Goal: Task Accomplishment & Management: Complete application form

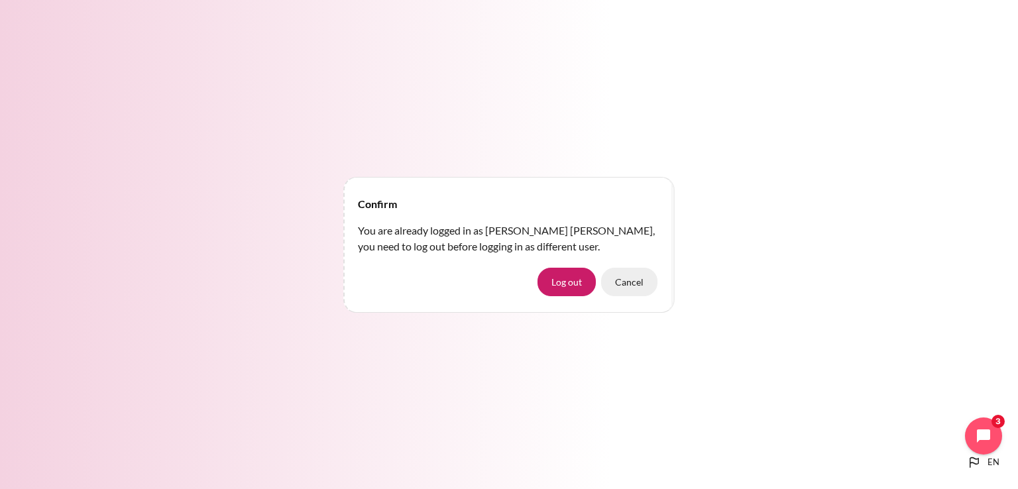
click at [646, 282] on button "Cancel" at bounding box center [629, 282] width 56 height 28
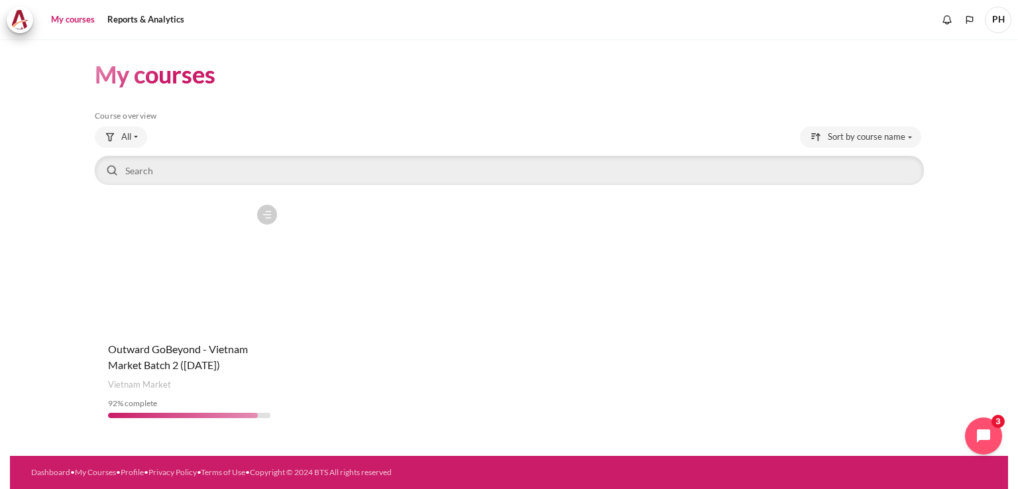
click at [195, 268] on figure "Content" at bounding box center [190, 264] width 190 height 133
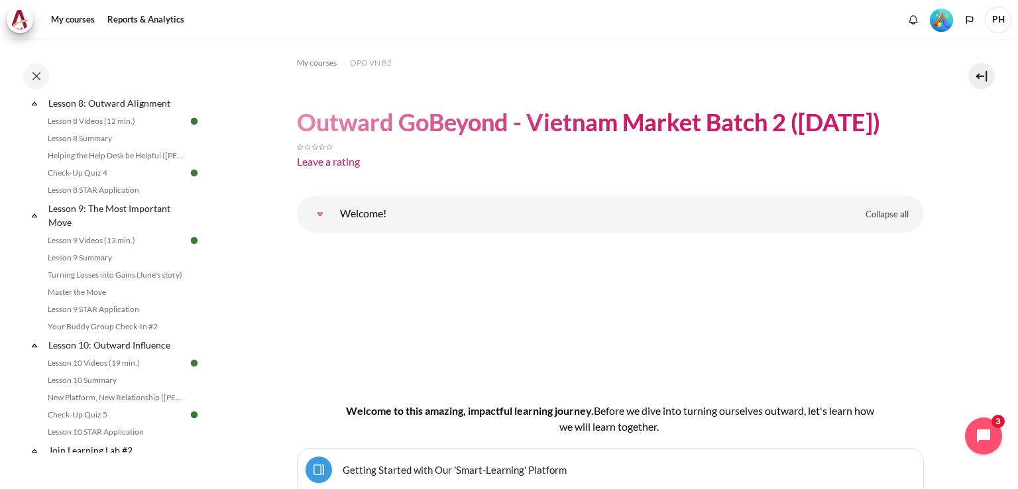
scroll to position [1259, 0]
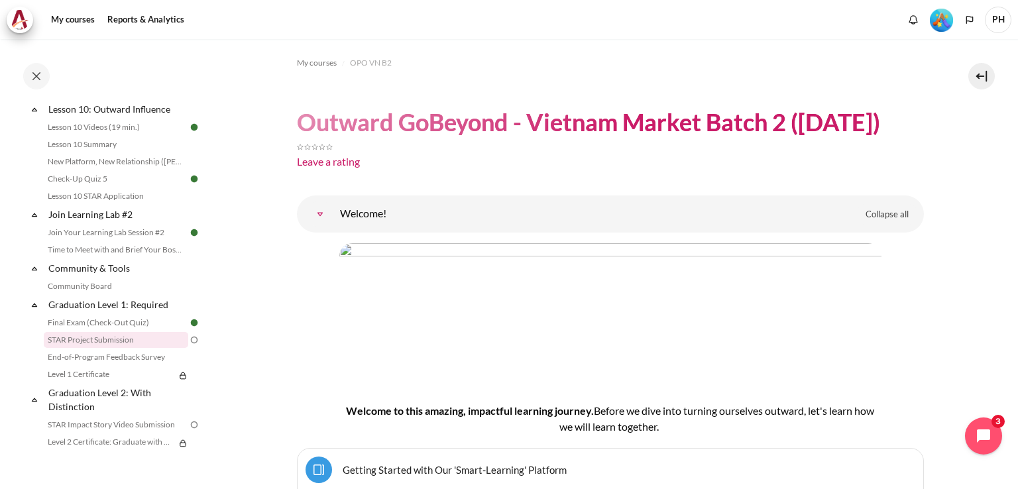
click at [100, 348] on link "STAR Project Submission" at bounding box center [116, 340] width 144 height 16
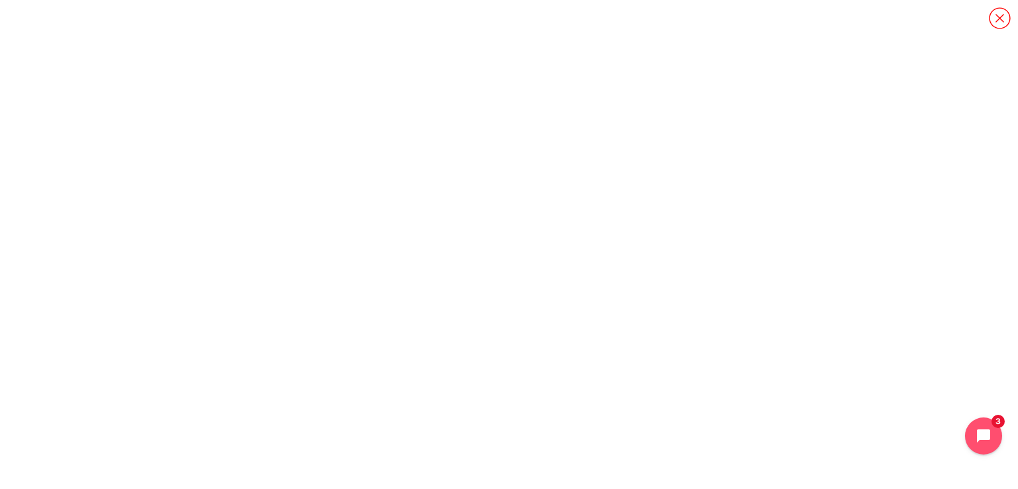
click at [1000, 17] on icon "Content" at bounding box center [999, 18] width 23 height 23
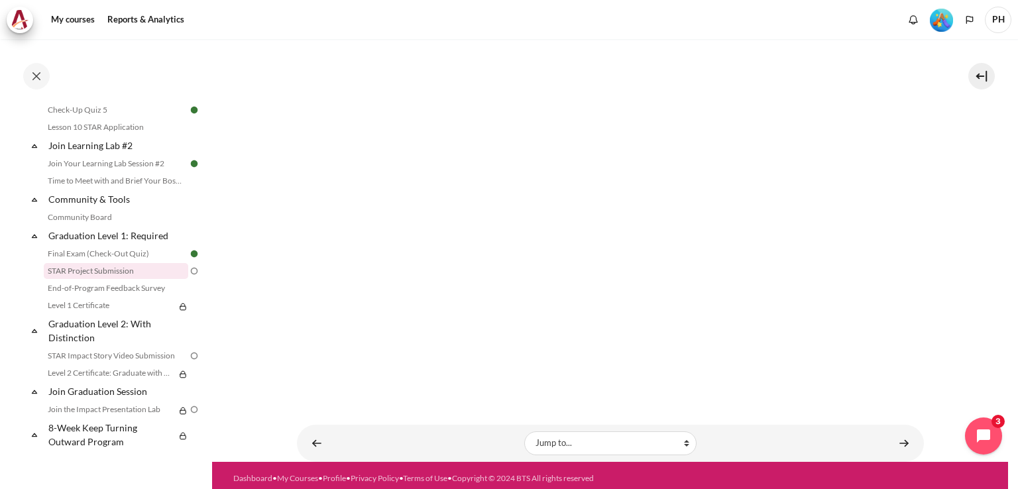
scroll to position [419, 0]
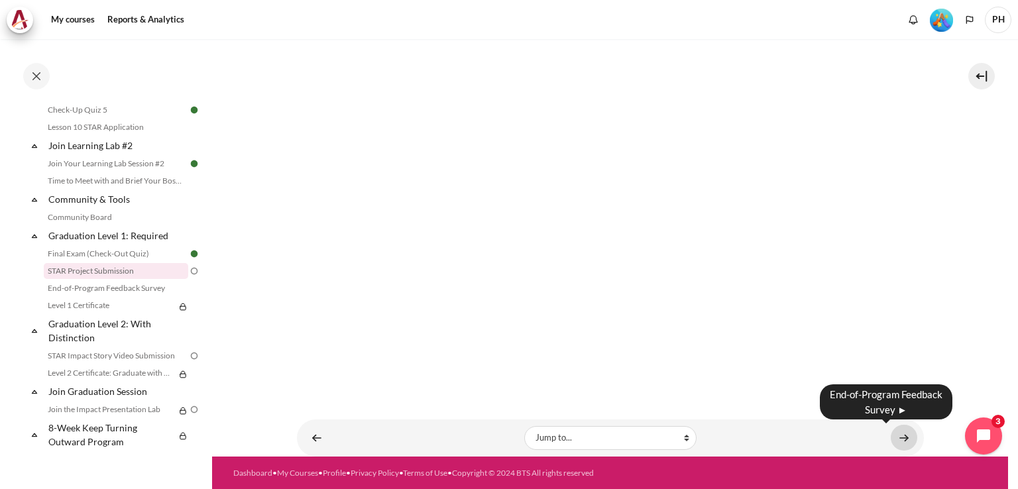
click at [896, 435] on link "Content" at bounding box center [904, 438] width 27 height 26
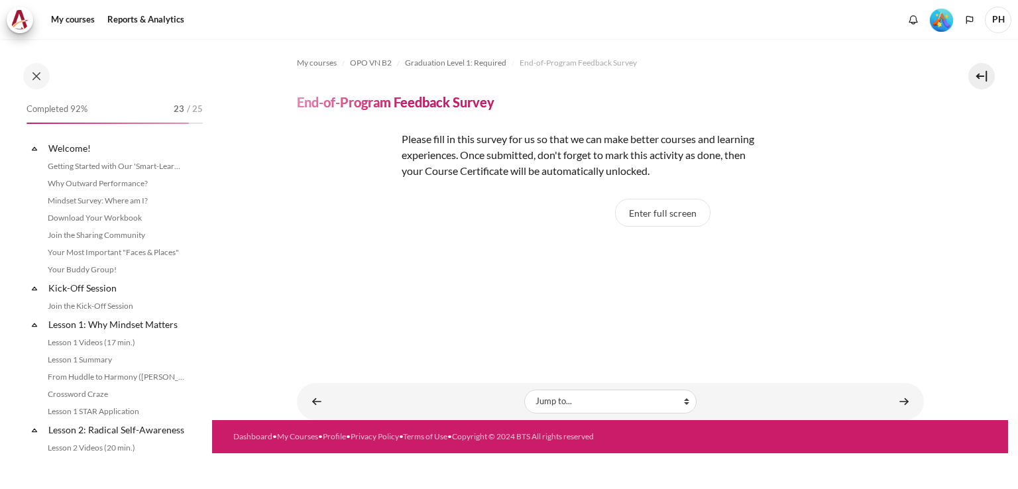
scroll to position [1344, 0]
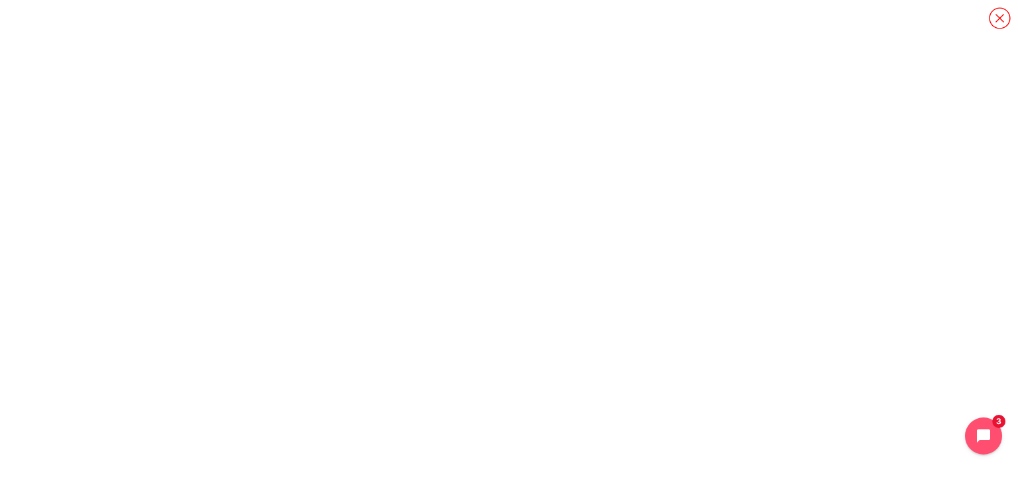
click at [994, 14] on icon "Content" at bounding box center [999, 18] width 23 height 23
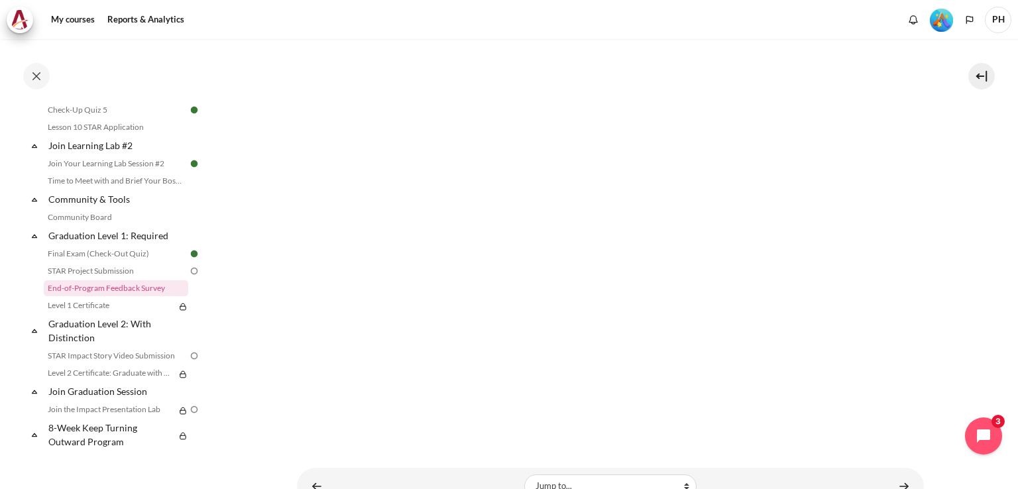
scroll to position [297, 0]
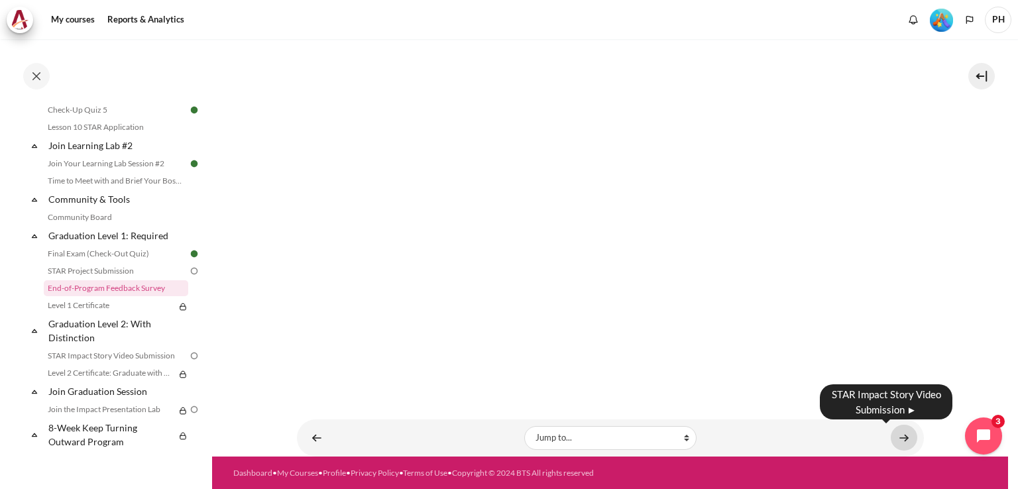
click at [897, 439] on link "Content" at bounding box center [904, 438] width 27 height 26
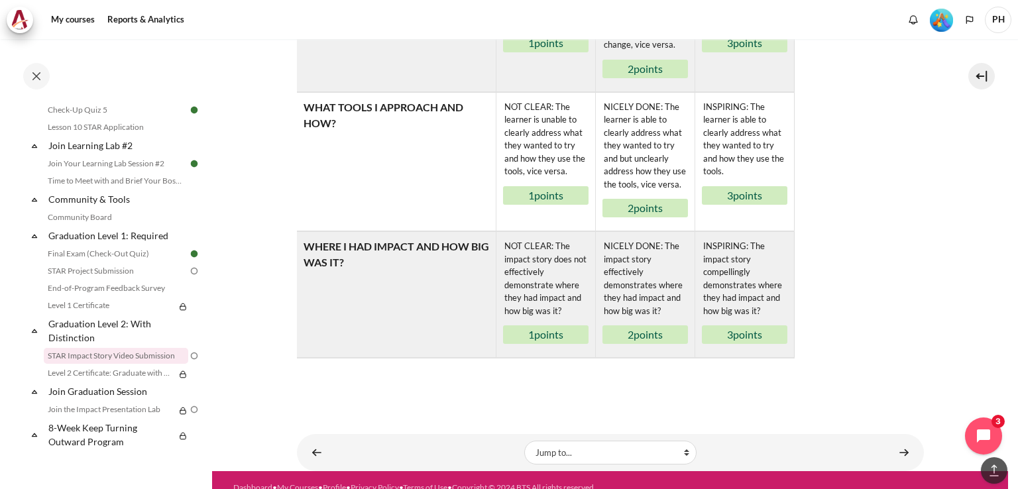
scroll to position [915, 0]
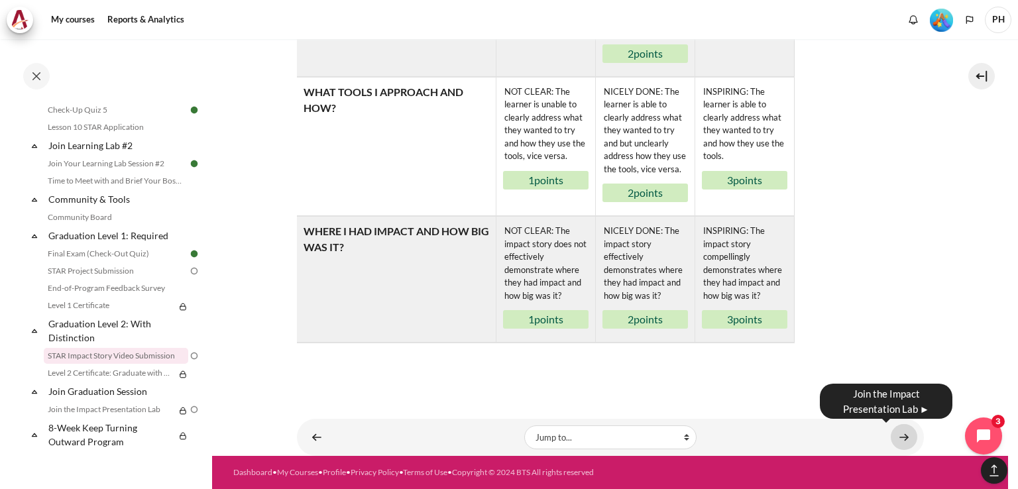
click at [895, 433] on link "Content" at bounding box center [904, 437] width 27 height 26
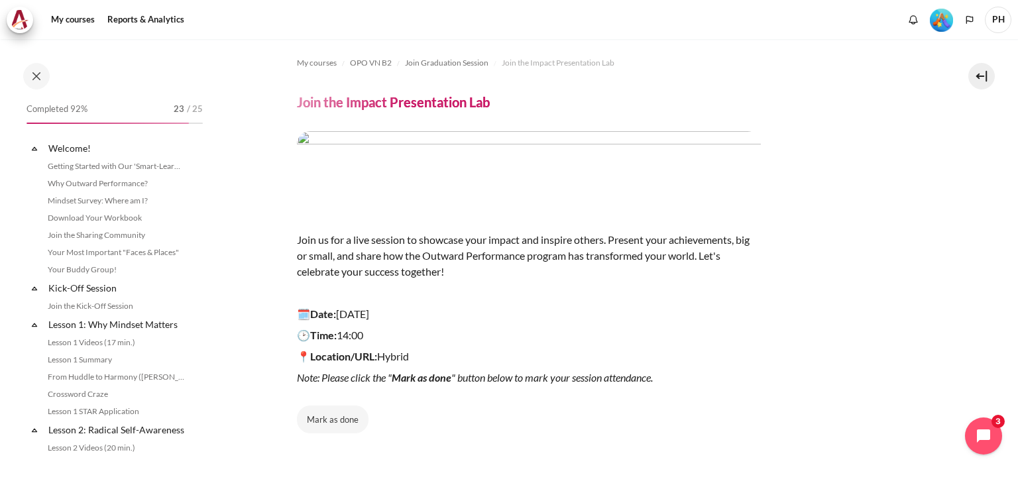
scroll to position [1344, 0]
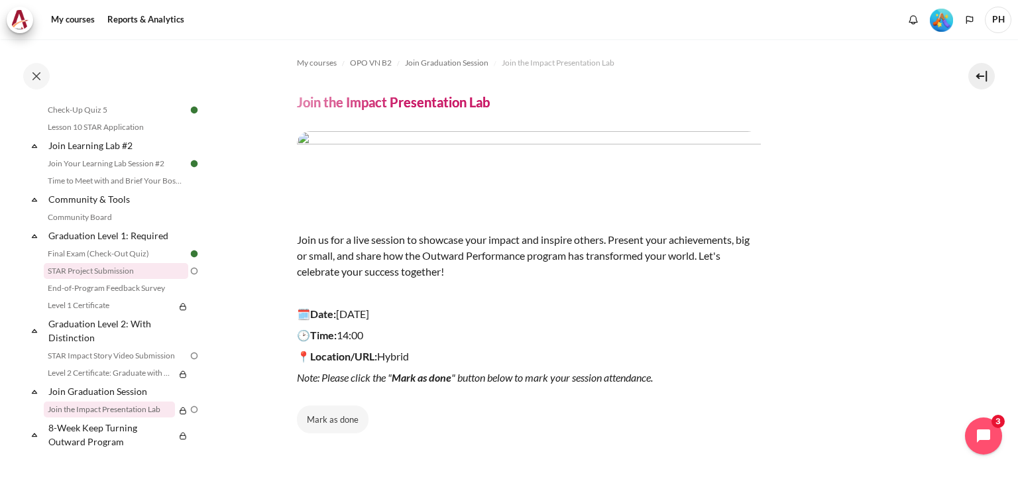
click at [97, 274] on link "STAR Project Submission" at bounding box center [116, 271] width 144 height 16
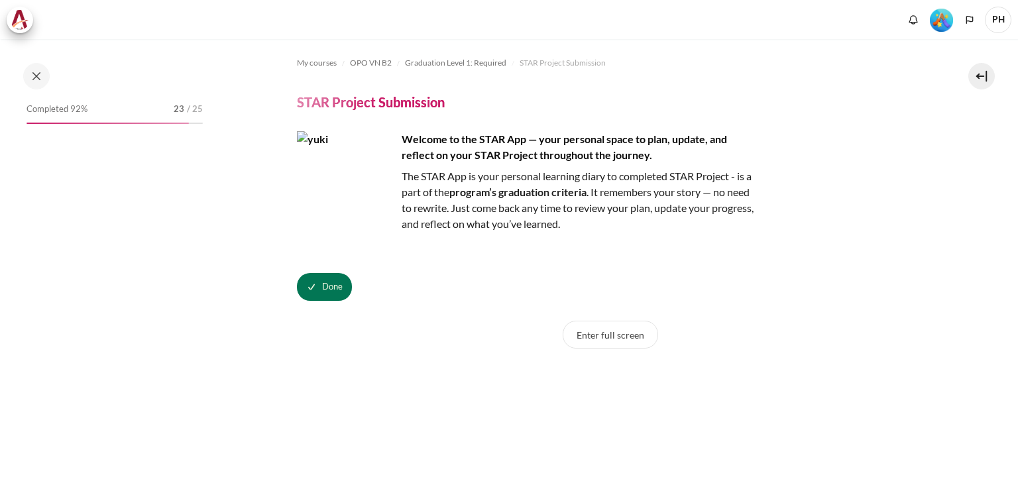
scroll to position [1339, 0]
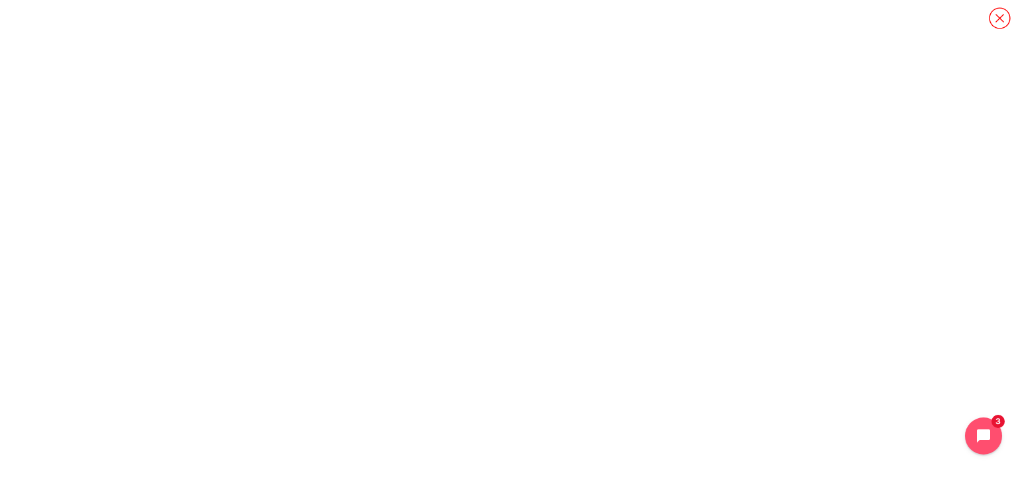
click at [993, 19] on icon "Content" at bounding box center [999, 18] width 23 height 23
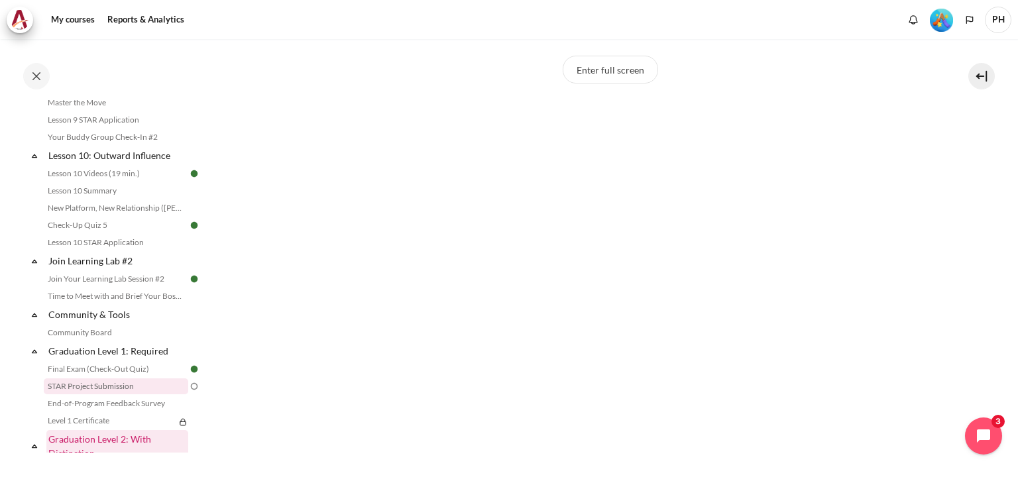
scroll to position [1344, 0]
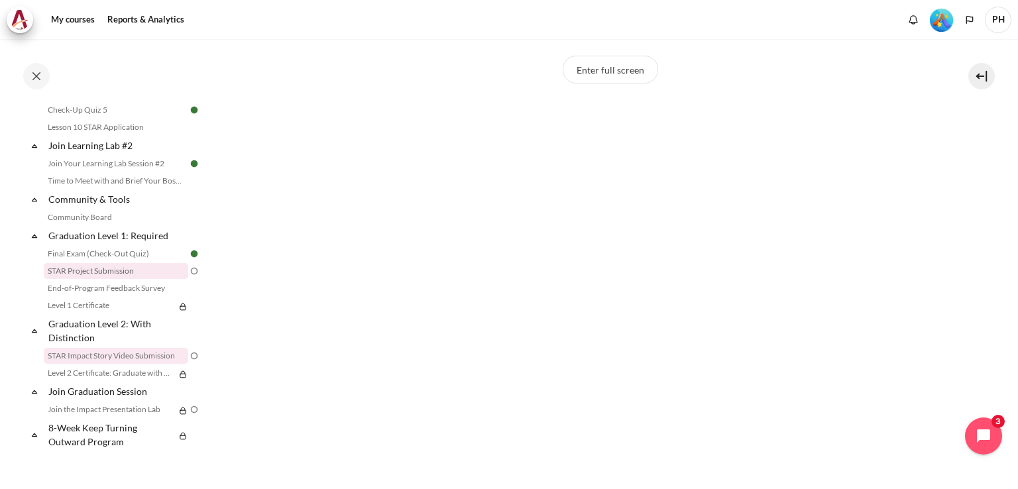
click at [80, 359] on link "STAR Impact Story Video Submission" at bounding box center [116, 356] width 144 height 16
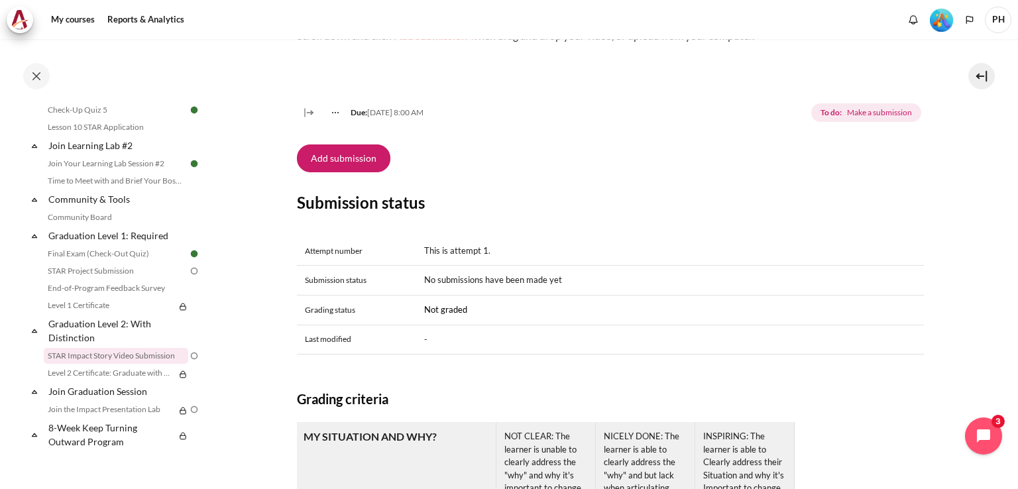
scroll to position [385, 0]
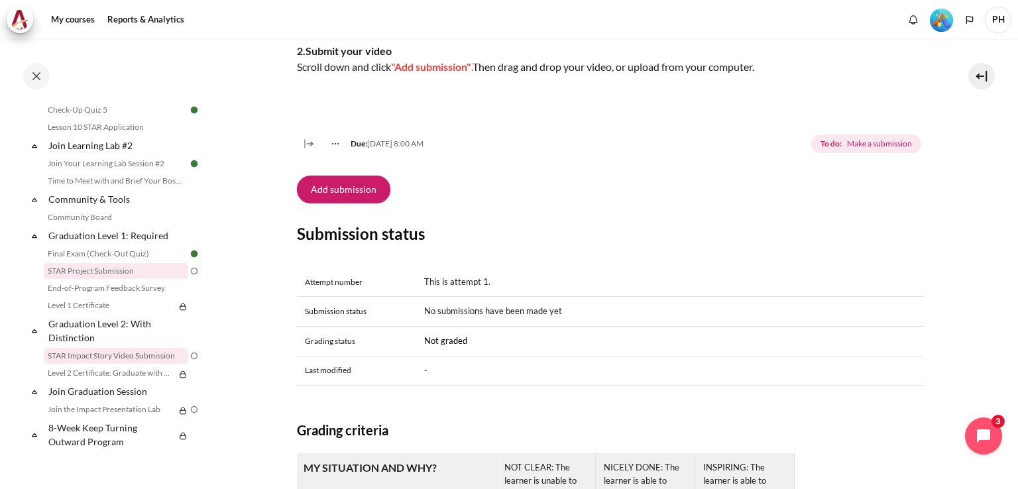
click at [110, 271] on link "STAR Project Submission" at bounding box center [116, 271] width 144 height 16
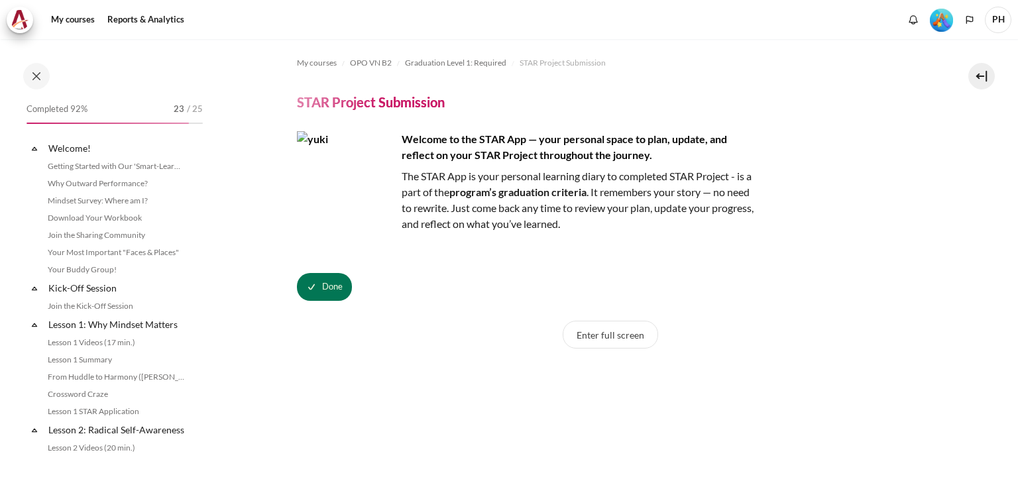
scroll to position [1339, 0]
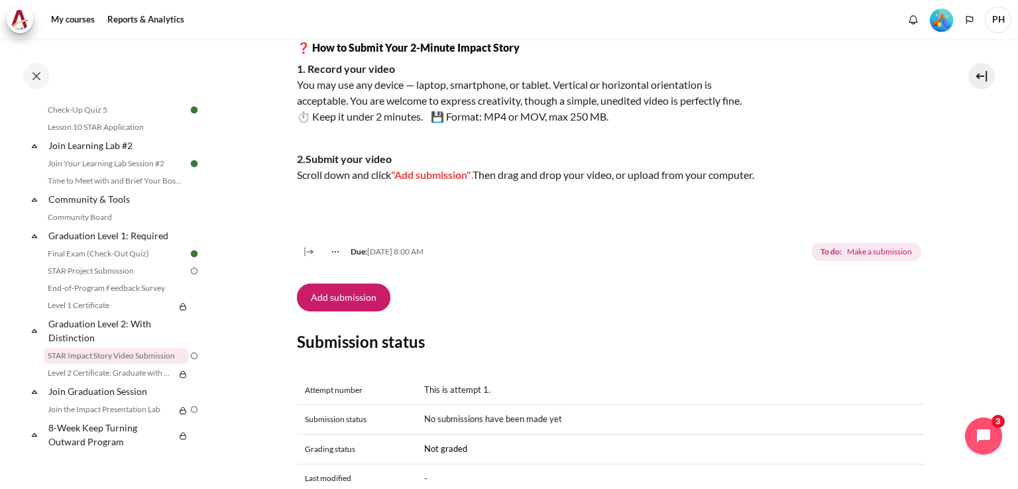
scroll to position [265, 0]
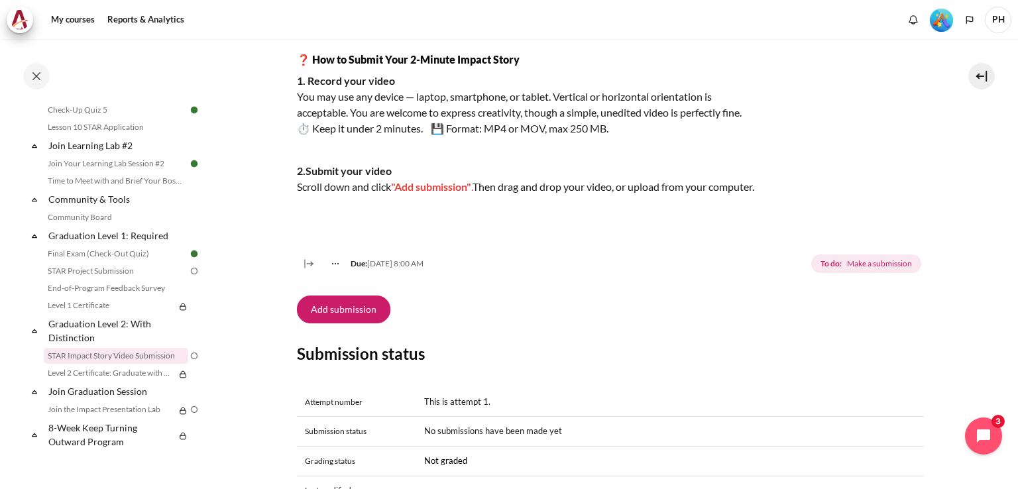
click at [188, 271] on img at bounding box center [194, 271] width 12 height 12
click at [84, 274] on link "STAR Project Submission" at bounding box center [116, 271] width 144 height 16
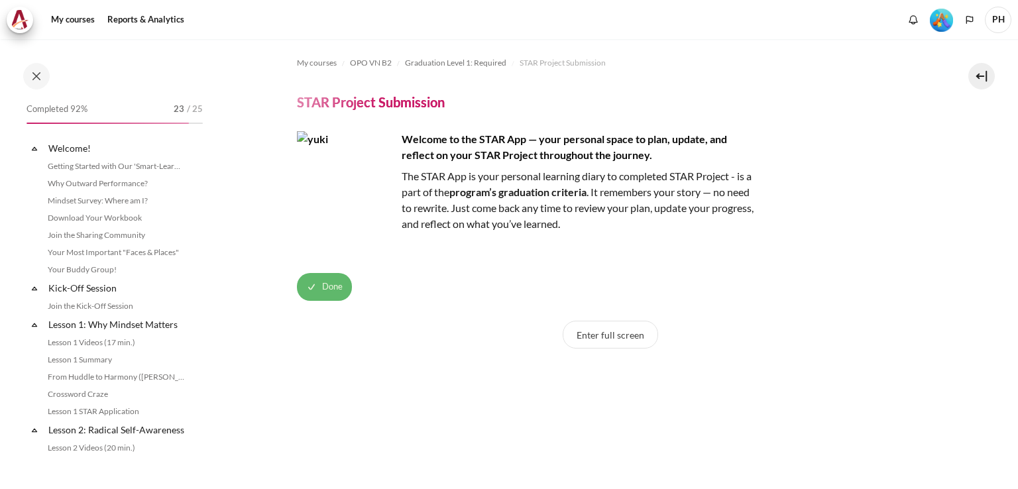
scroll to position [1339, 0]
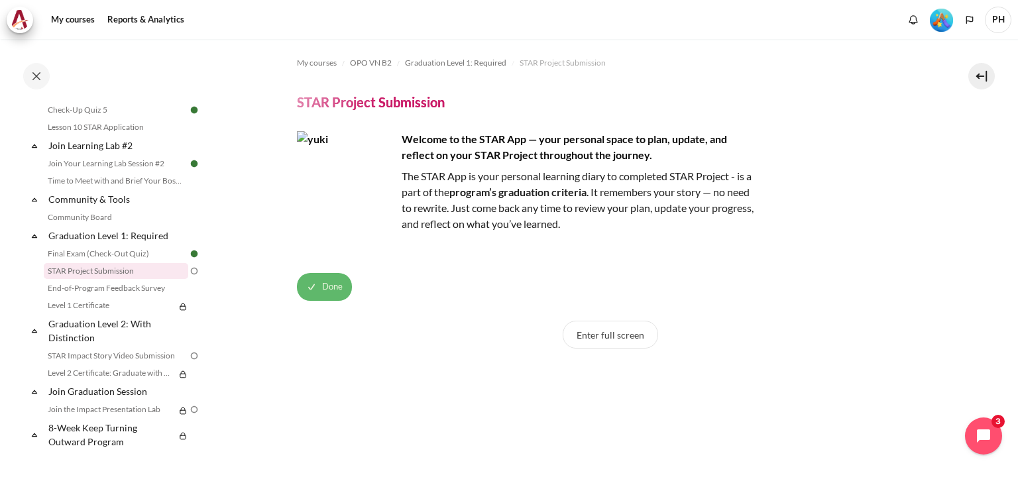
click at [319, 294] on button "Done" at bounding box center [324, 287] width 55 height 28
click at [319, 294] on button "Mark as done" at bounding box center [333, 287] width 72 height 28
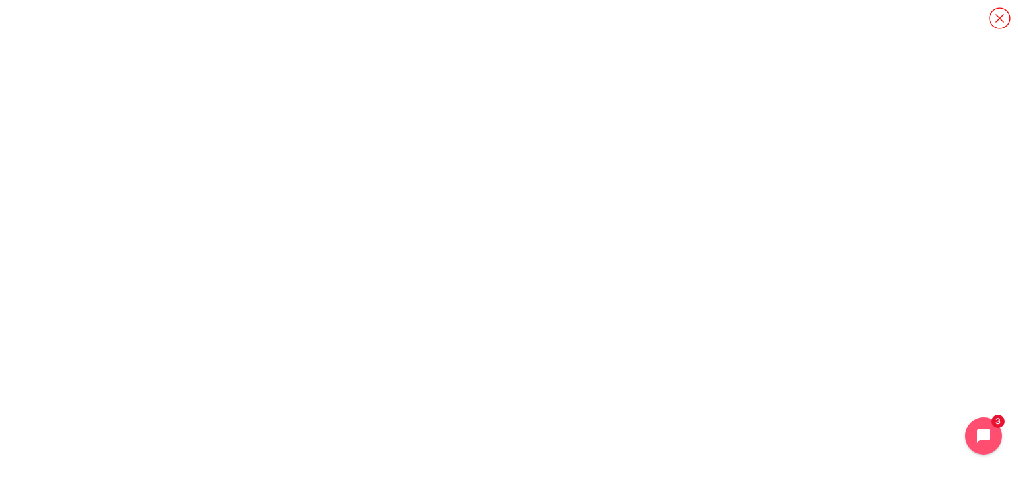
click at [993, 15] on icon "Content" at bounding box center [999, 18] width 23 height 23
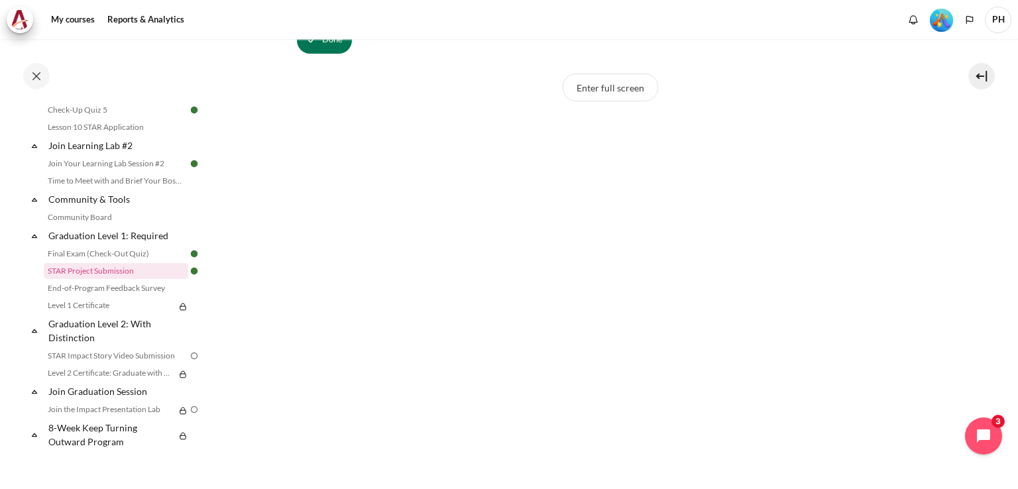
scroll to position [331, 0]
click at [978, 435] on icon "Open chat widget" at bounding box center [983, 436] width 15 height 15
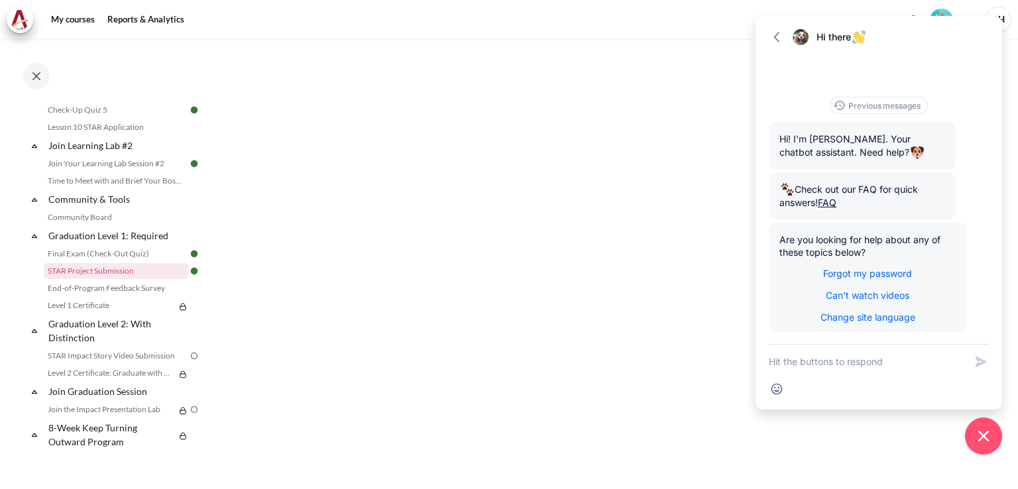
click at [816, 363] on textarea "New message" at bounding box center [867, 362] width 196 height 34
type textarea "Ư"
type textarea "W"
click at [80, 292] on link "End-of-Program Feedback Survey" at bounding box center [116, 288] width 144 height 16
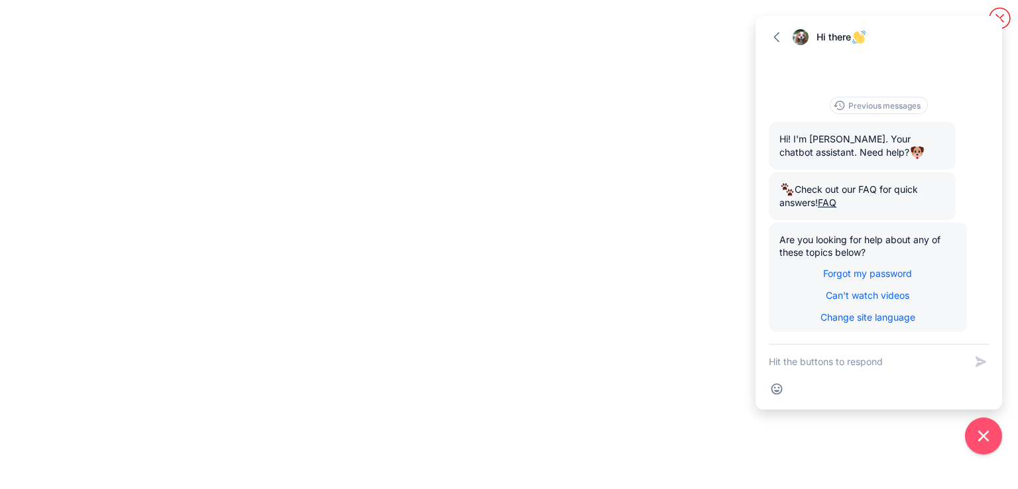
scroll to position [1356, 0]
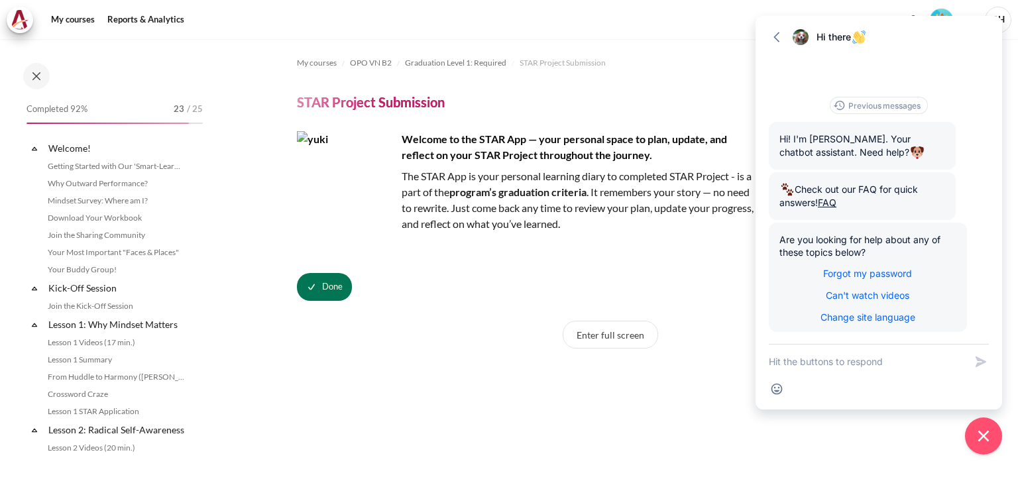
scroll to position [1339, 0]
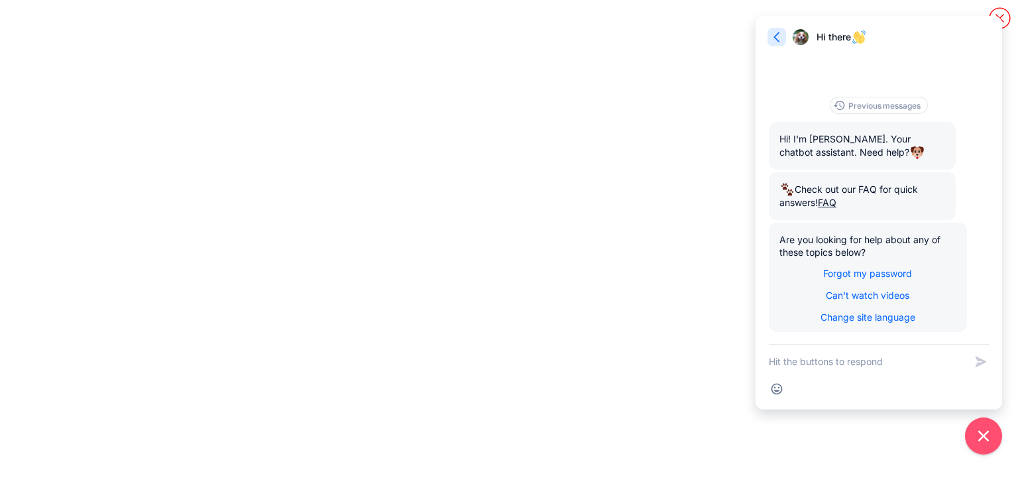
click at [779, 41] on icon "button" at bounding box center [776, 36] width 13 height 13
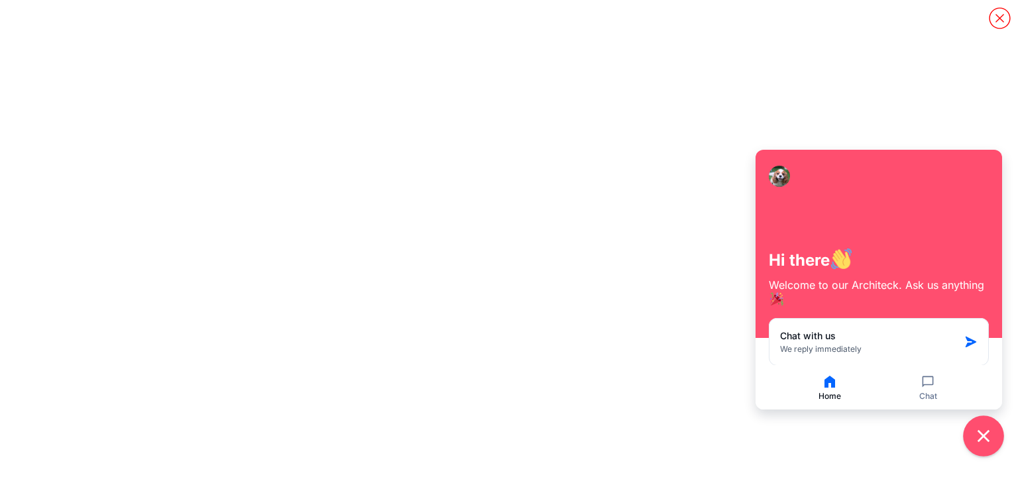
click at [993, 435] on button "Close chat widget" at bounding box center [983, 435] width 41 height 41
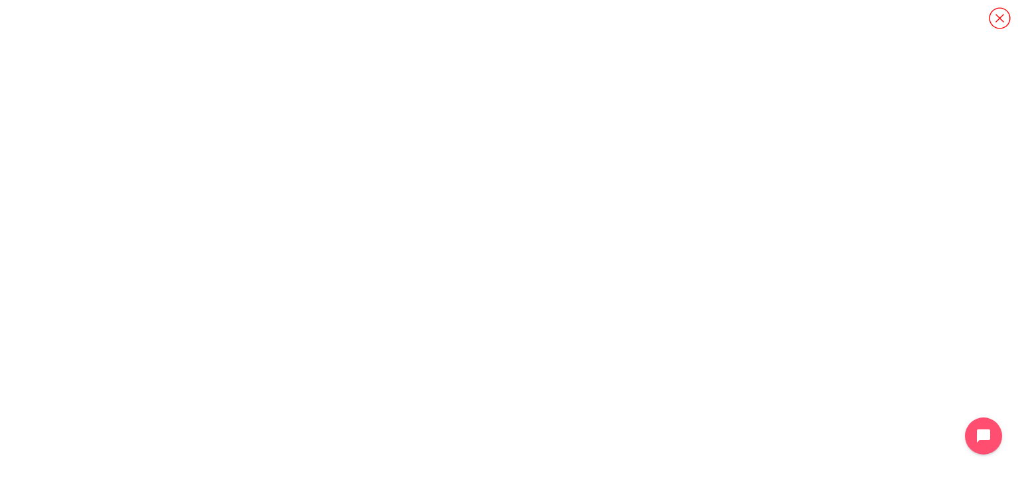
click at [995, 25] on icon "Content" at bounding box center [999, 18] width 23 height 23
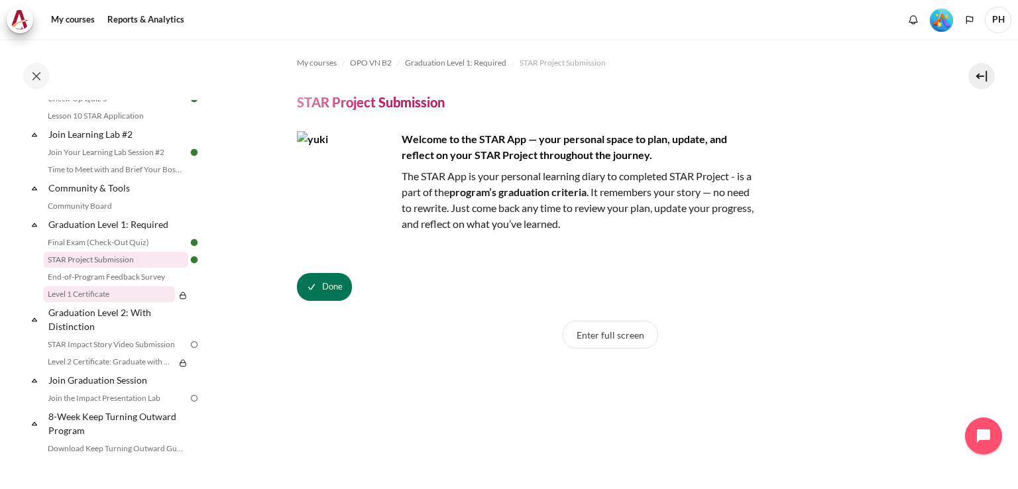
click at [88, 302] on link "Level 1 Certificate" at bounding box center [109, 294] width 131 height 16
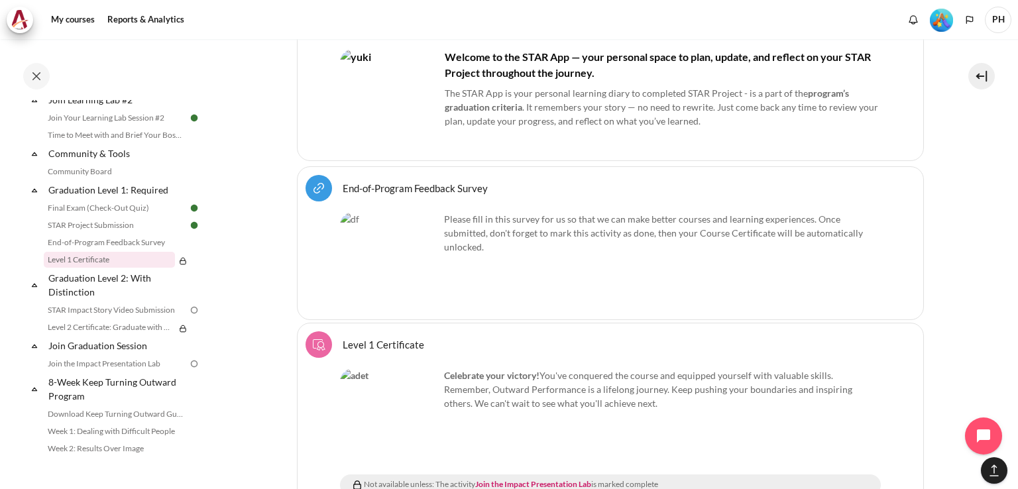
scroll to position [2066, 0]
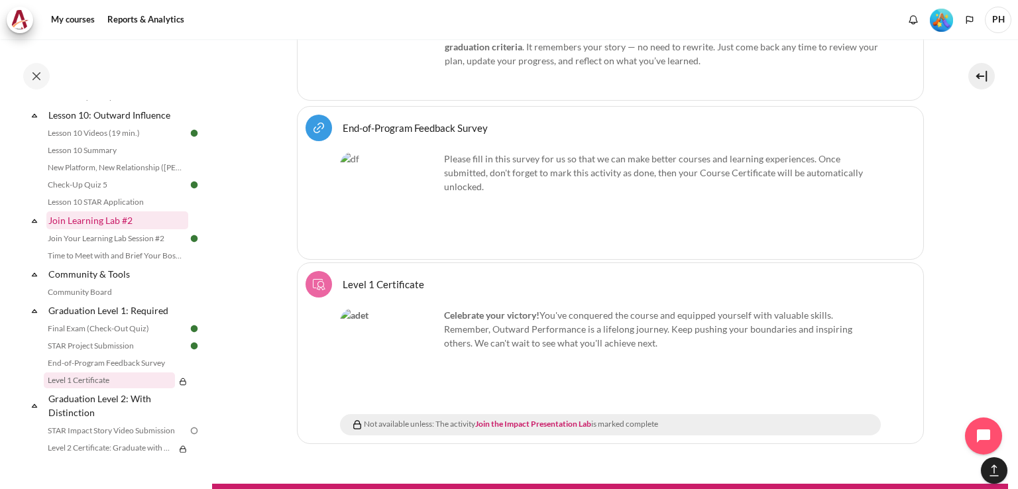
scroll to position [1259, 0]
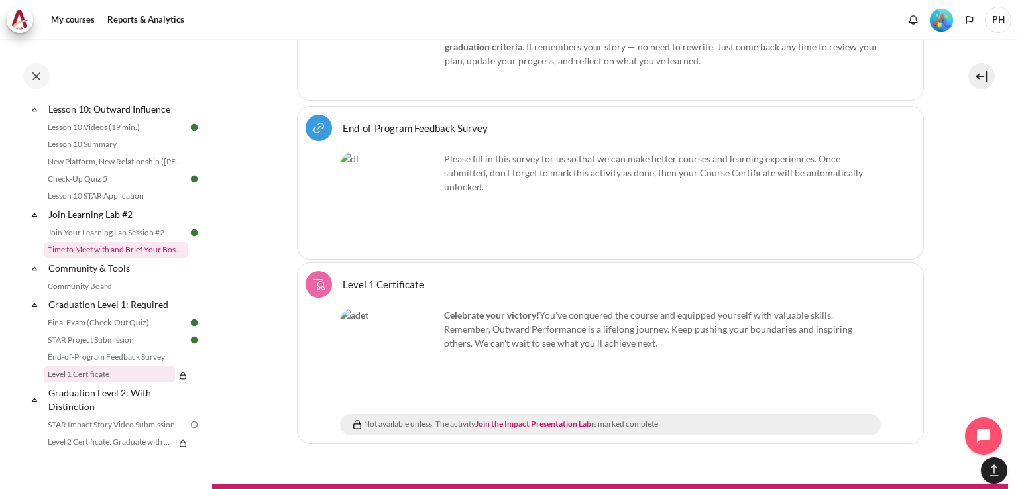
click at [128, 258] on link "Time to Meet with and Brief Your Boss #2" at bounding box center [116, 250] width 144 height 16
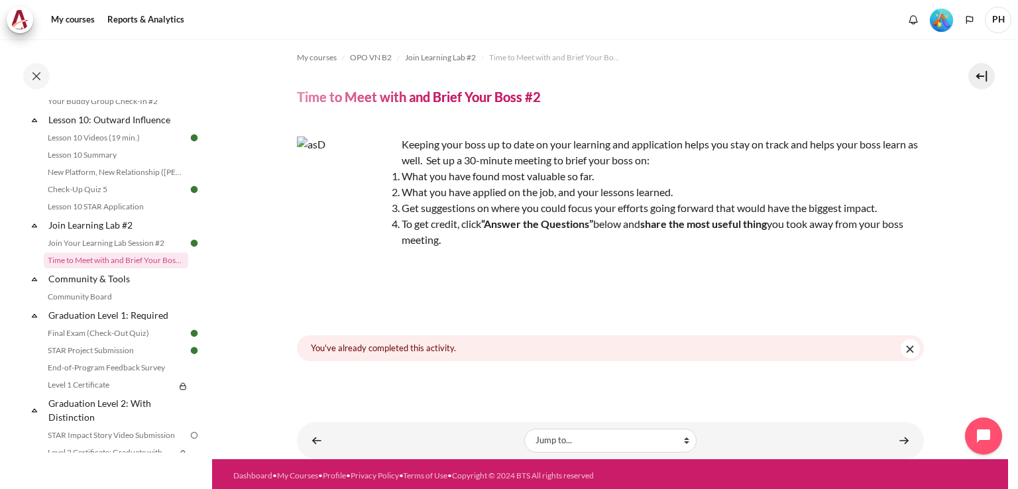
scroll to position [8, 0]
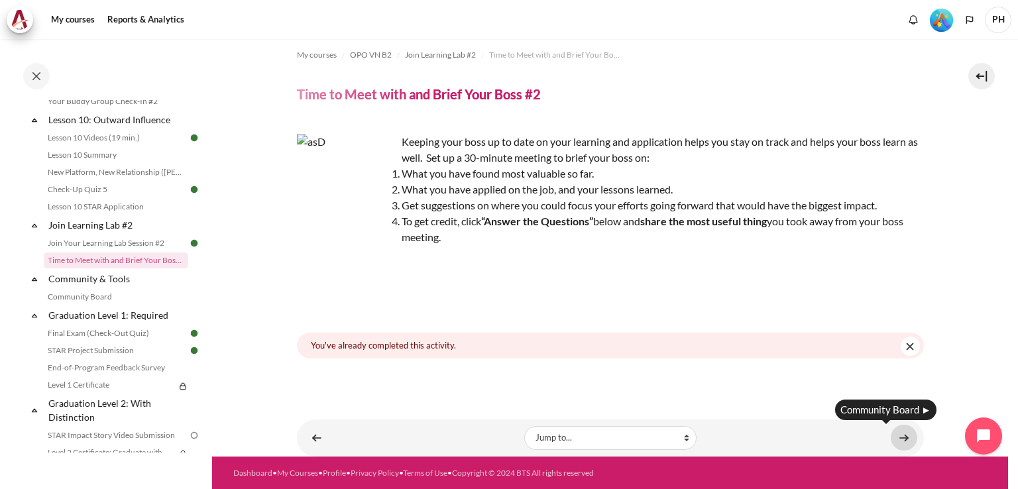
click at [901, 437] on link "Content" at bounding box center [904, 438] width 27 height 26
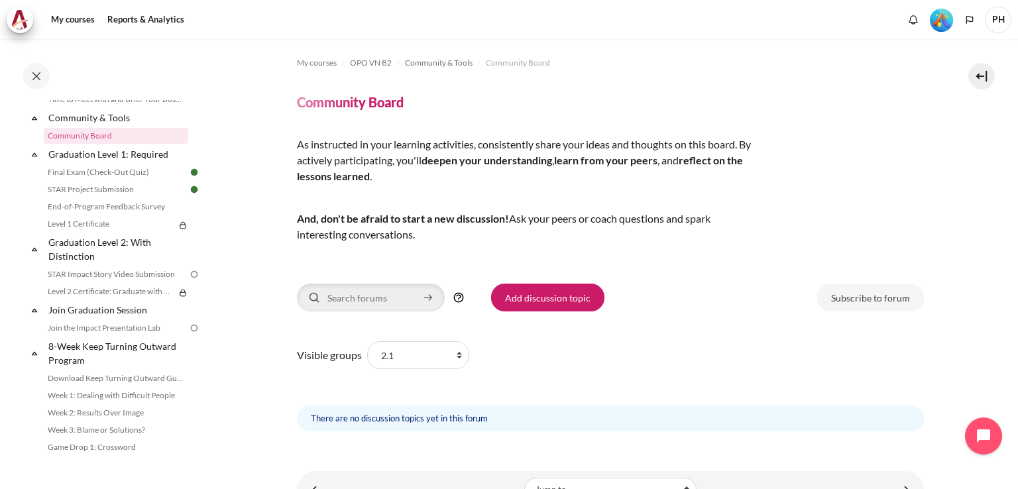
scroll to position [1418, 0]
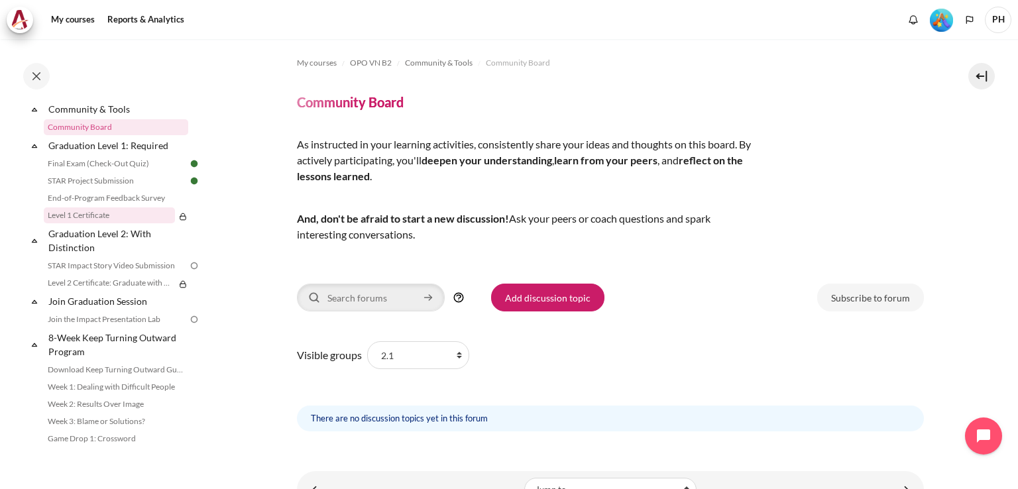
click at [98, 223] on link "Level 1 Certificate" at bounding box center [109, 215] width 131 height 16
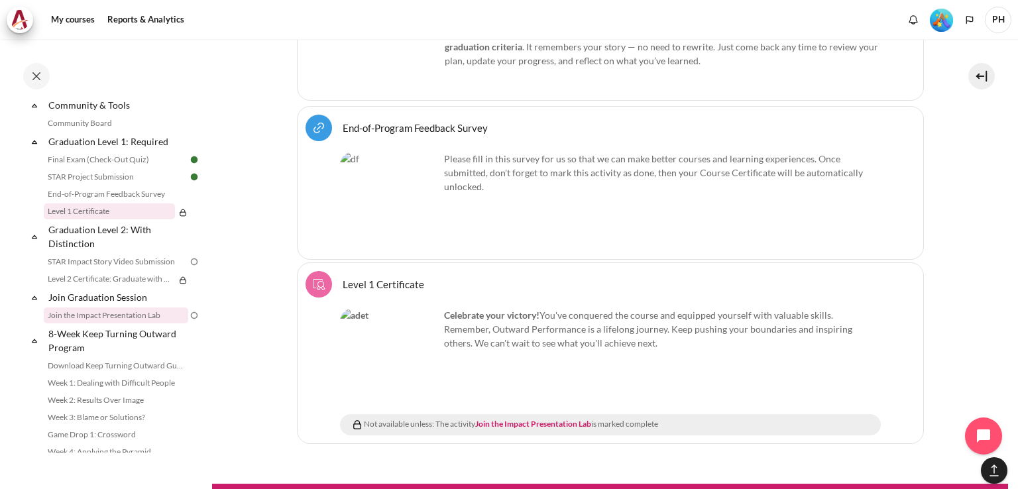
scroll to position [1440, 0]
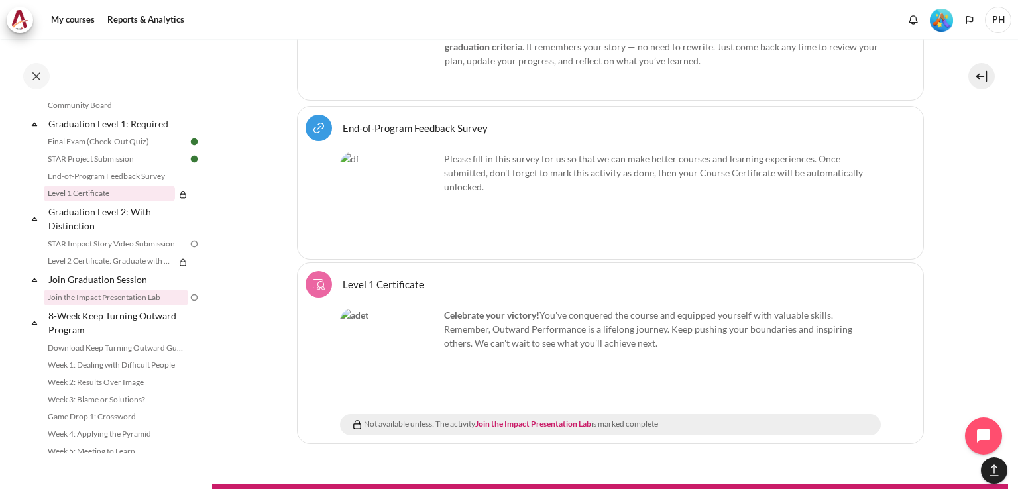
click at [121, 305] on link "Join the Impact Presentation Lab" at bounding box center [116, 298] width 144 height 16
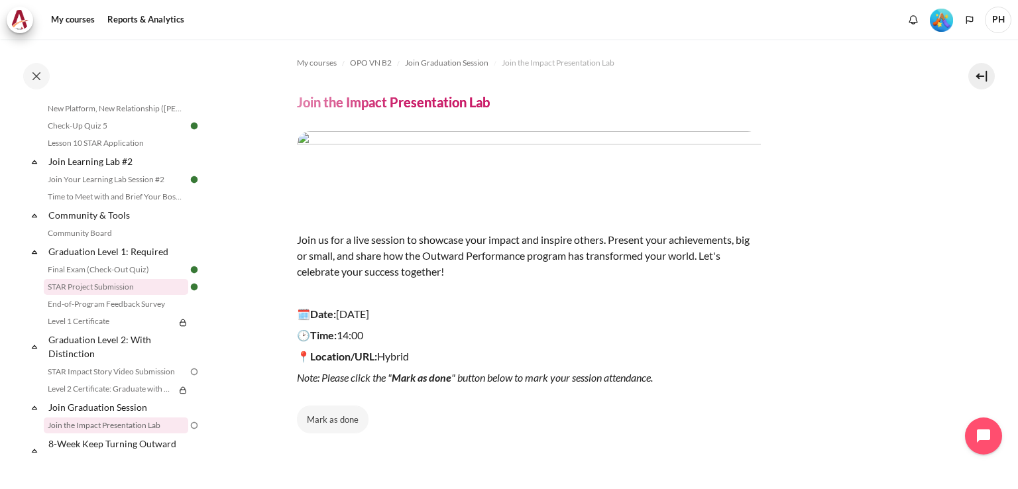
scroll to position [1411, 0]
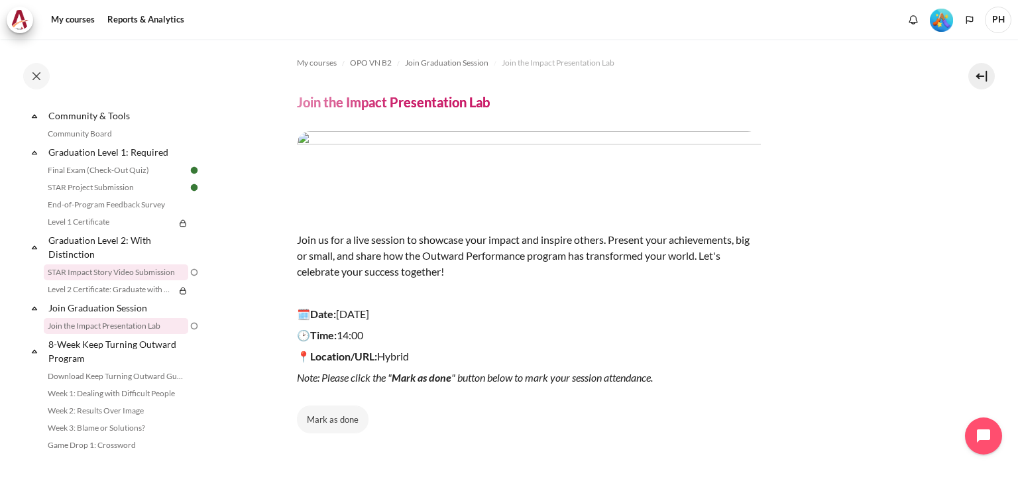
click at [96, 280] on link "STAR Impact Story Video Submission" at bounding box center [116, 272] width 144 height 16
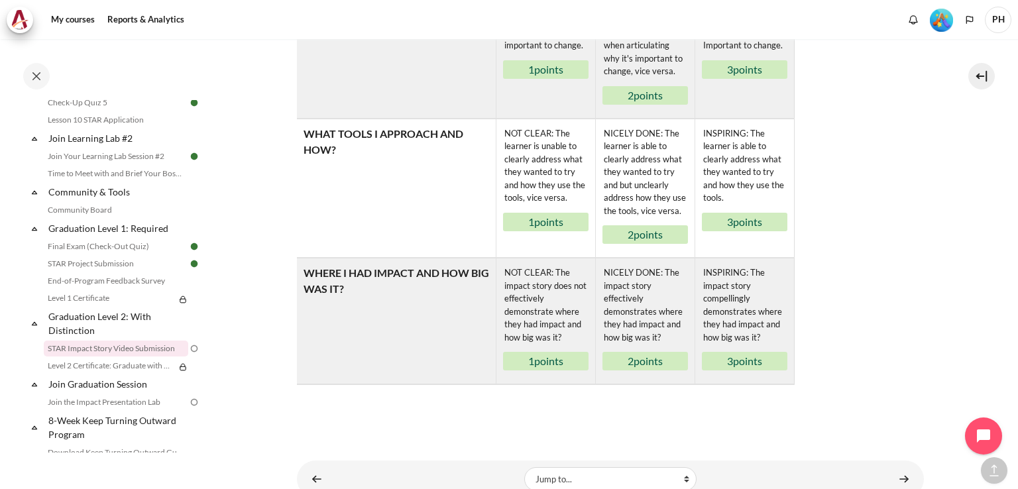
scroll to position [915, 0]
